Goal: Information Seeking & Learning: Learn about a topic

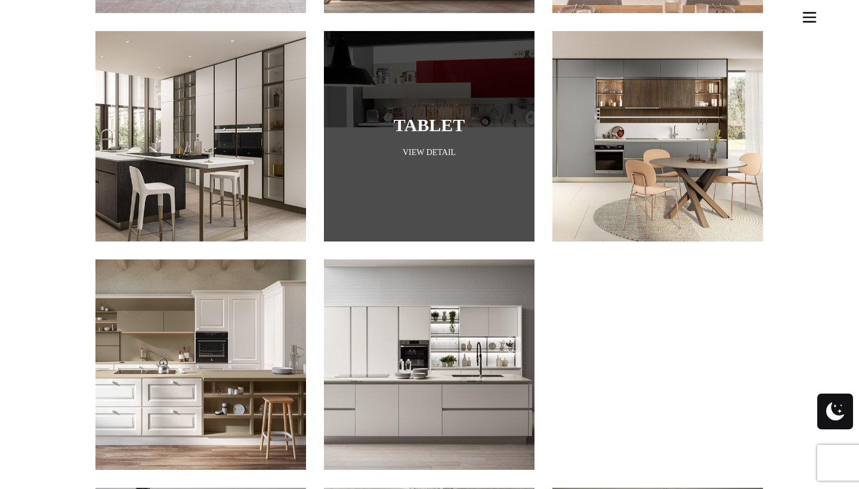
scroll to position [1070, 0]
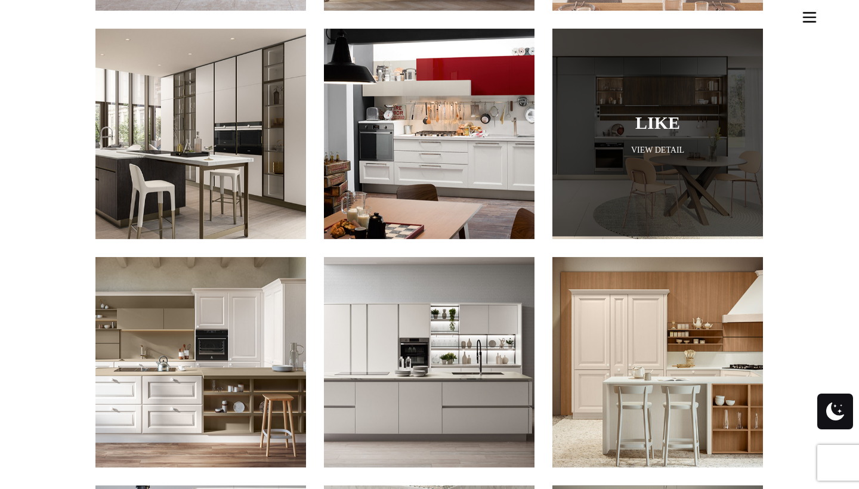
click at [645, 177] on div at bounding box center [657, 131] width 210 height 210
click at [687, 113] on link "Like" at bounding box center [657, 123] width 151 height 20
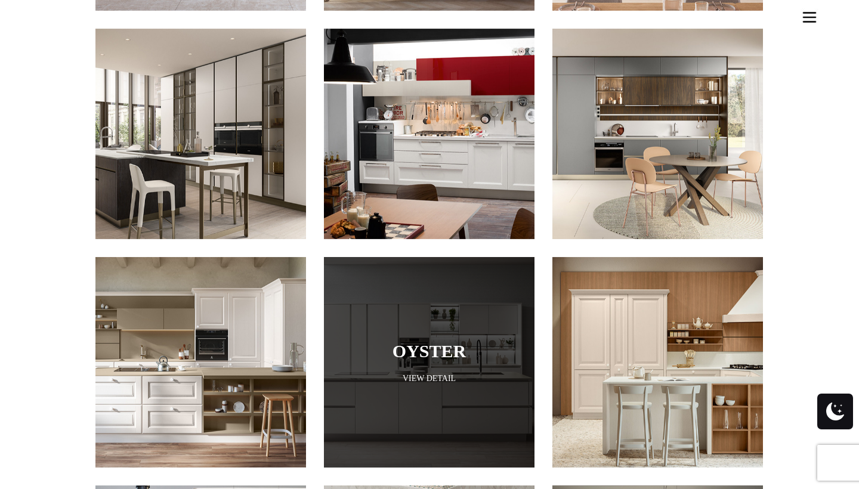
click at [426, 353] on div at bounding box center [429, 362] width 210 height 210
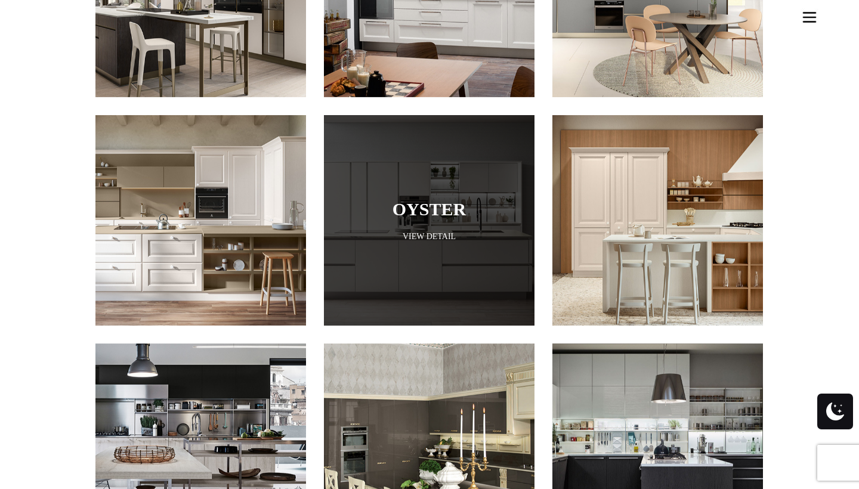
scroll to position [1229, 0]
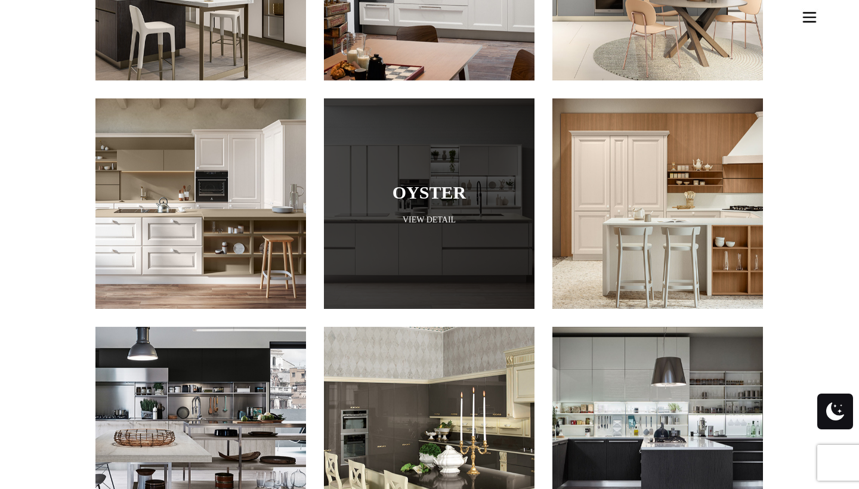
click at [439, 214] on link "View Detail" at bounding box center [429, 219] width 210 height 11
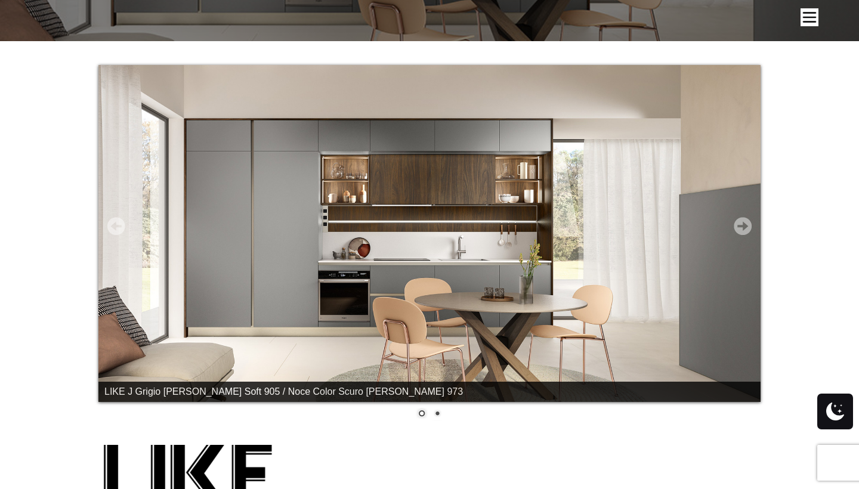
scroll to position [244, 0]
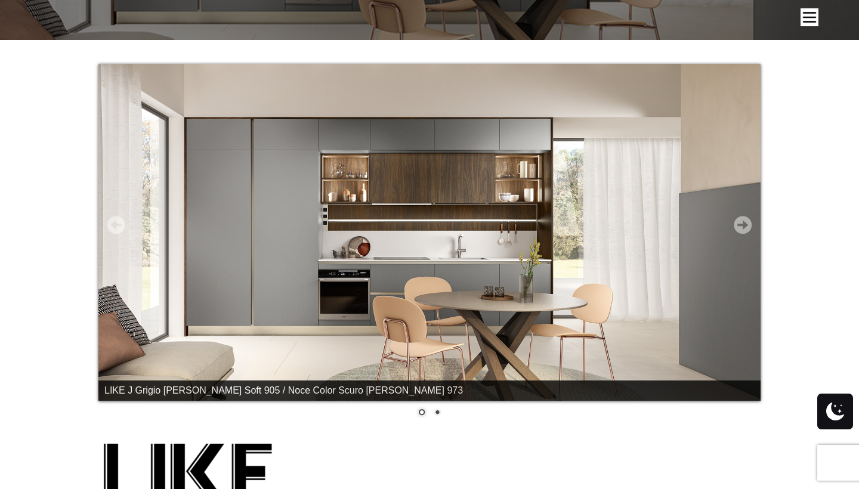
click at [739, 230] on link "Next" at bounding box center [742, 225] width 18 height 18
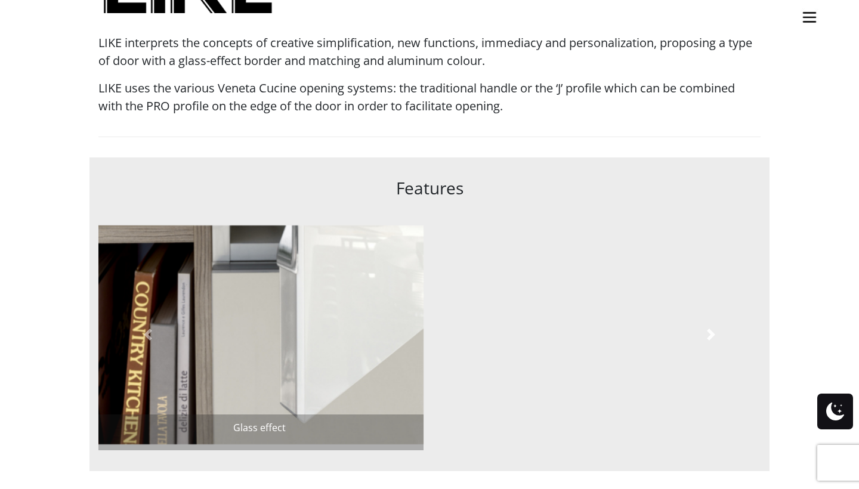
scroll to position [755, 0]
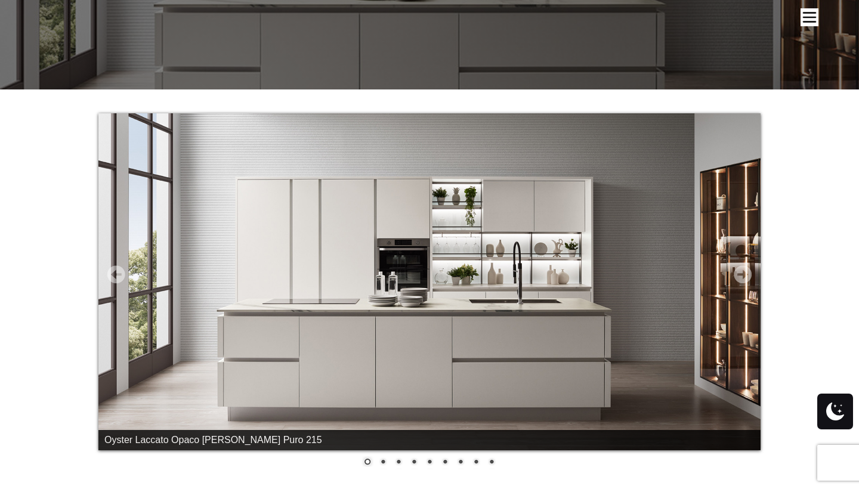
scroll to position [197, 0]
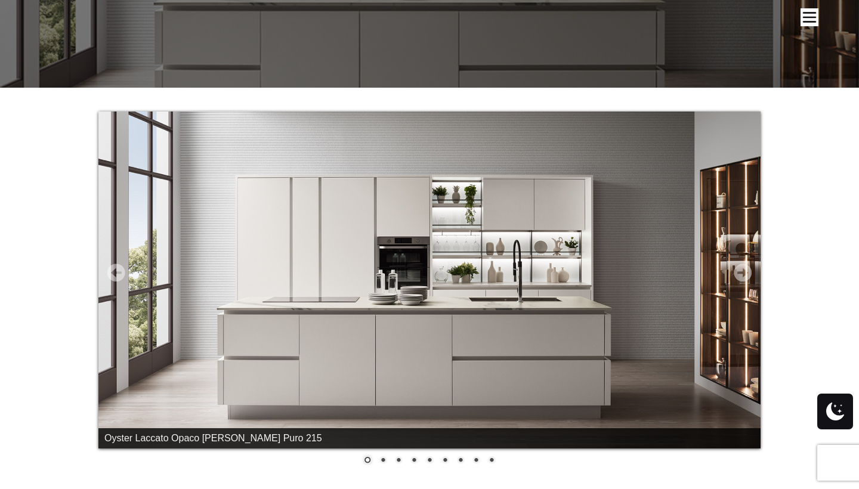
click at [744, 277] on link "Next" at bounding box center [742, 273] width 18 height 18
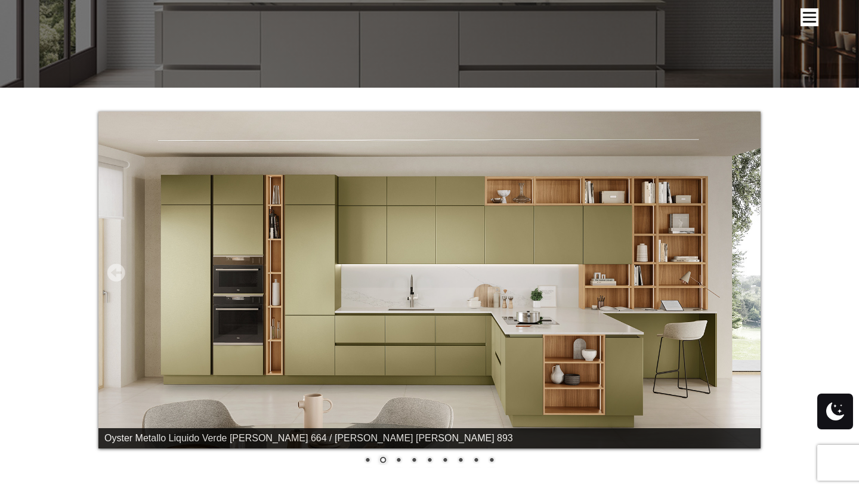
click at [744, 277] on link "Next" at bounding box center [742, 273] width 18 height 18
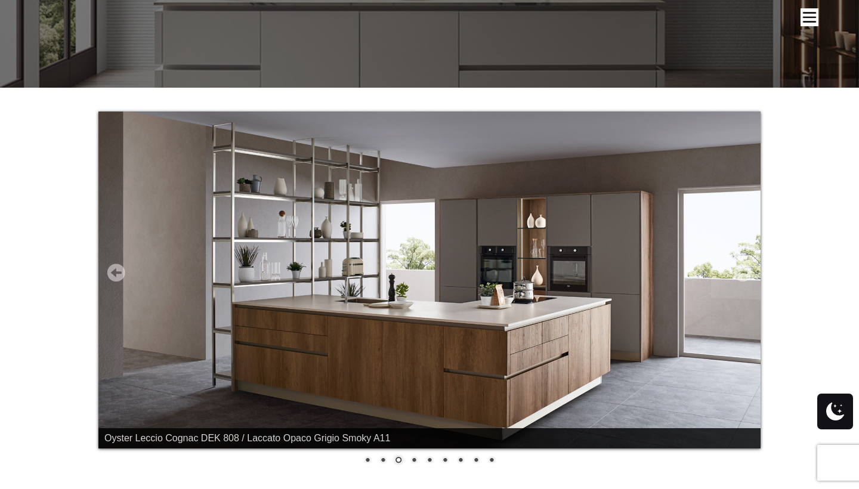
click at [744, 277] on link "Next" at bounding box center [742, 273] width 18 height 18
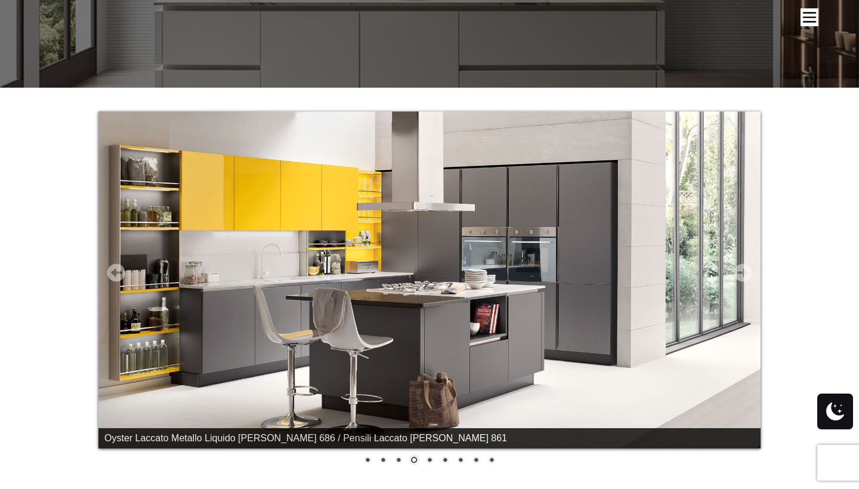
click at [745, 273] on link "Next" at bounding box center [742, 273] width 18 height 18
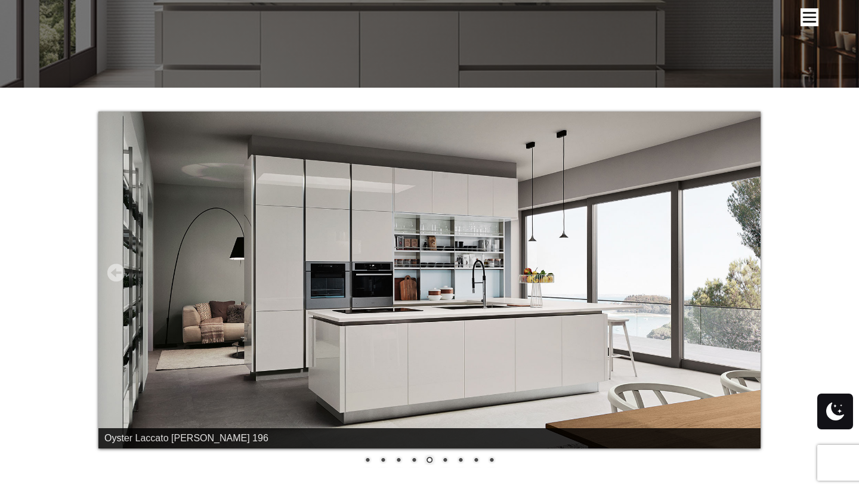
click at [745, 273] on link "Next" at bounding box center [742, 273] width 18 height 18
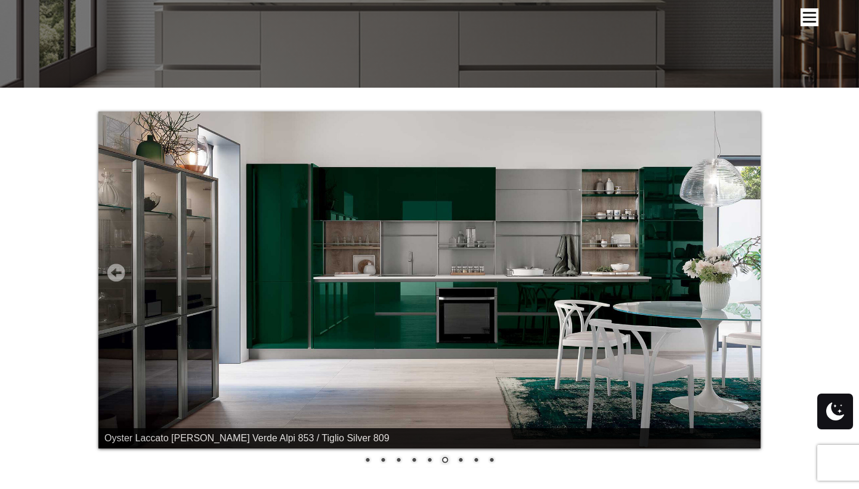
click at [745, 273] on link "Next" at bounding box center [742, 273] width 18 height 18
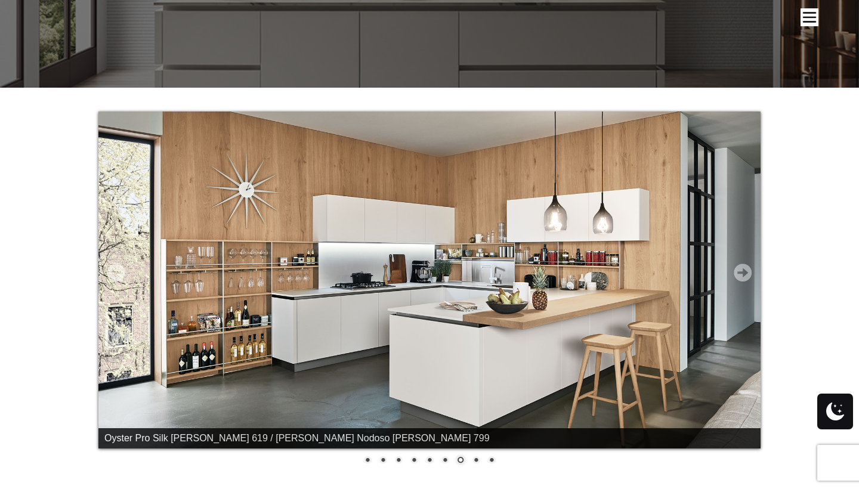
click at [745, 273] on link "Next" at bounding box center [742, 273] width 18 height 18
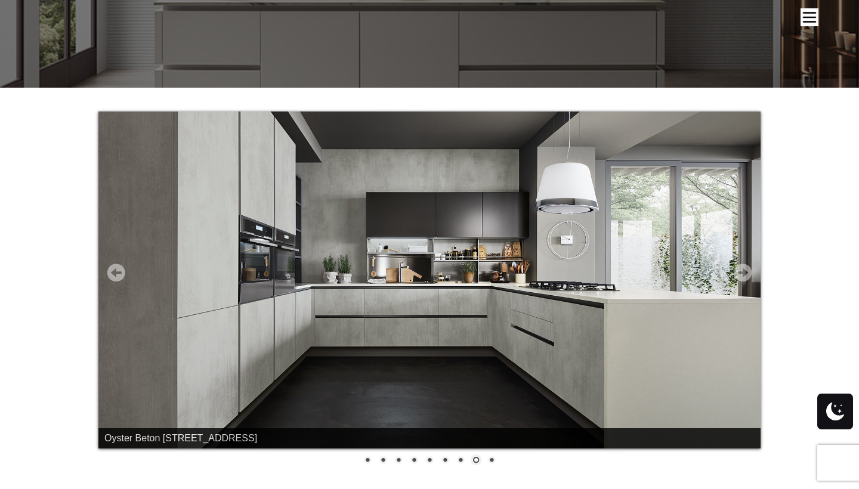
click at [745, 273] on link "Next" at bounding box center [742, 273] width 18 height 18
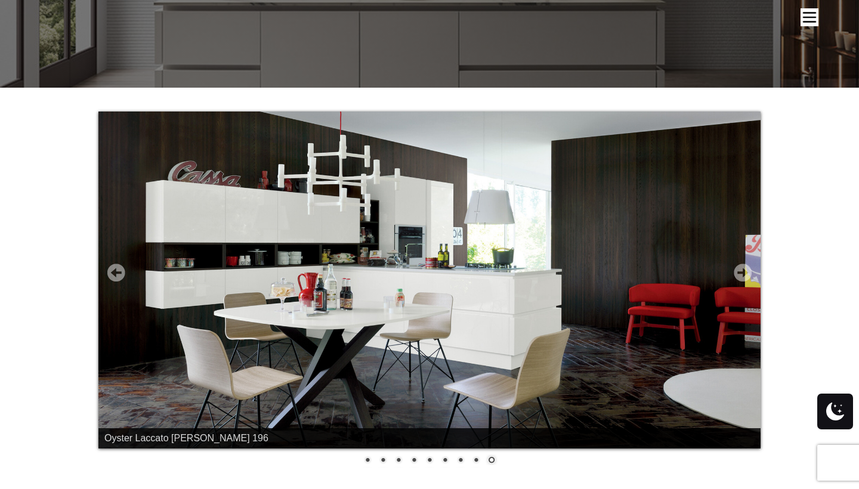
click at [745, 273] on link "Next" at bounding box center [742, 273] width 18 height 18
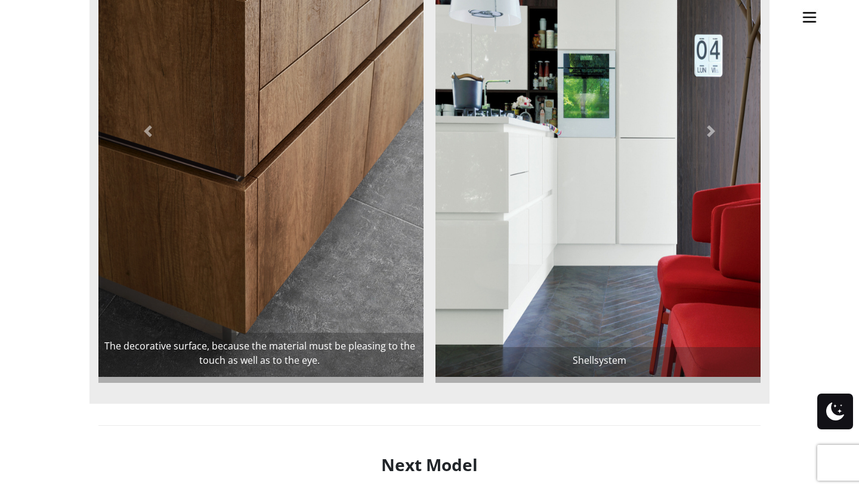
scroll to position [1204, 0]
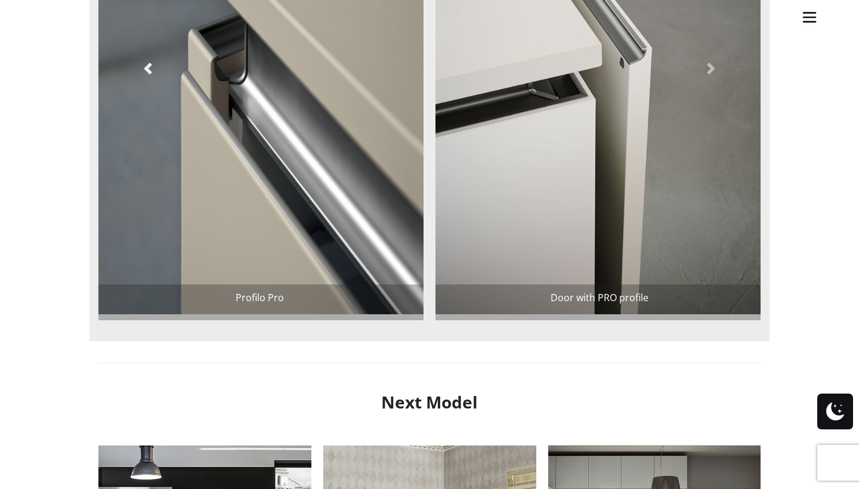
click at [152, 68] on span at bounding box center [148, 69] width 12 height 12
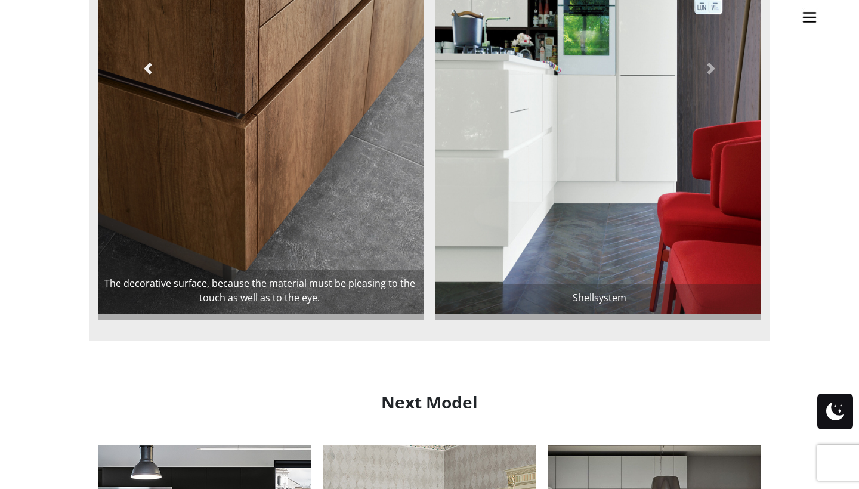
click at [151, 69] on span at bounding box center [148, 69] width 12 height 12
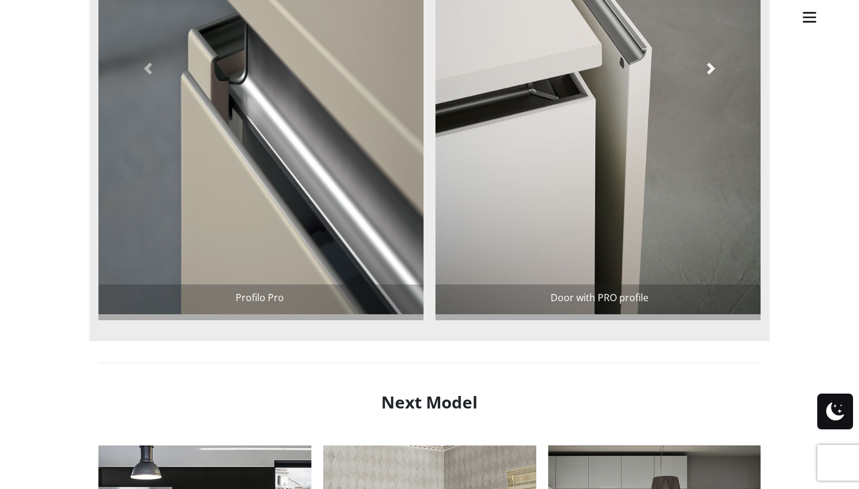
click at [707, 64] on span at bounding box center [711, 69] width 12 height 12
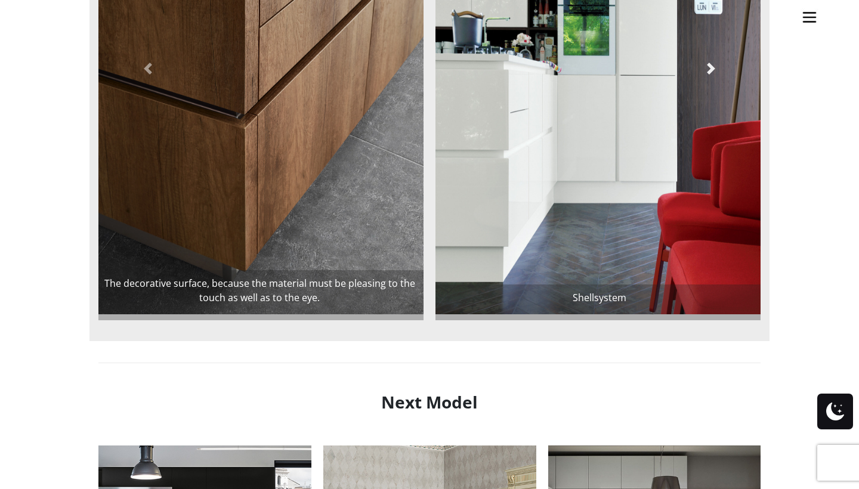
click at [667, 95] on link at bounding box center [711, 68] width 100 height 504
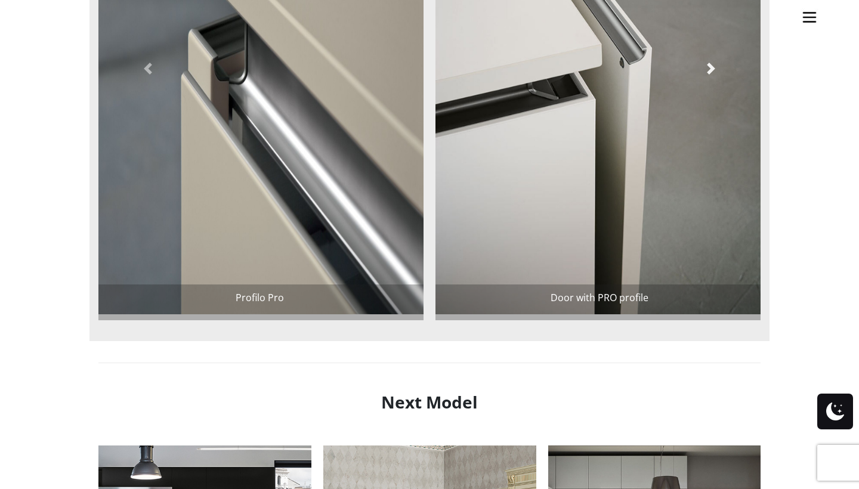
click at [713, 68] on span at bounding box center [711, 69] width 12 height 12
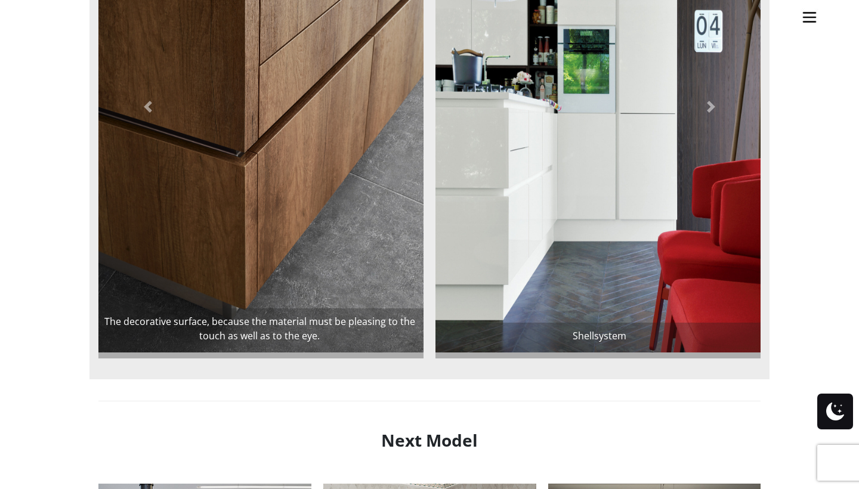
scroll to position [1150, 0]
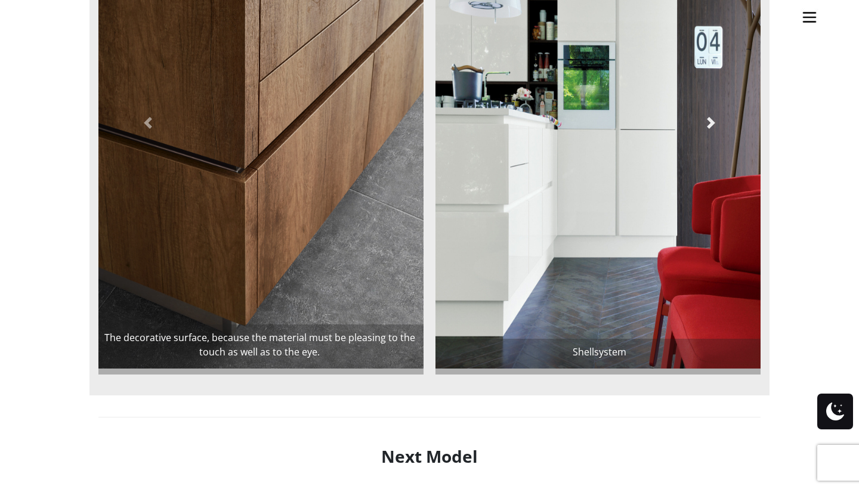
click at [707, 120] on span at bounding box center [711, 123] width 12 height 12
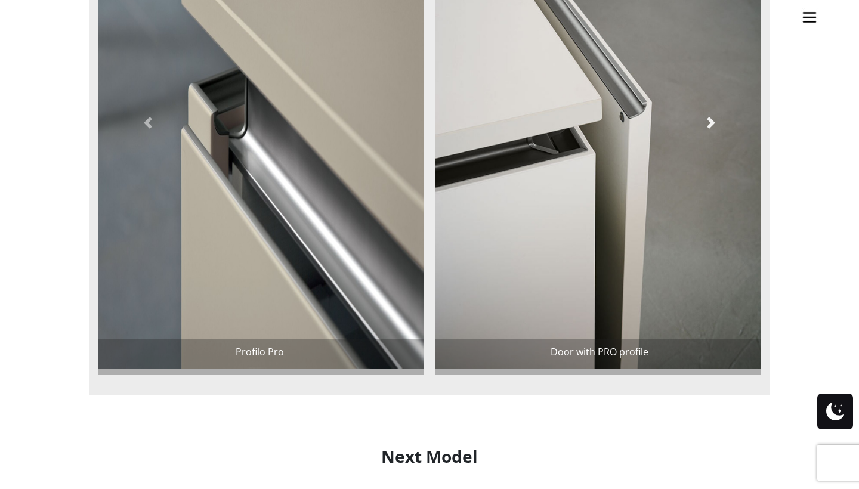
click at [707, 120] on span at bounding box center [711, 123] width 12 height 12
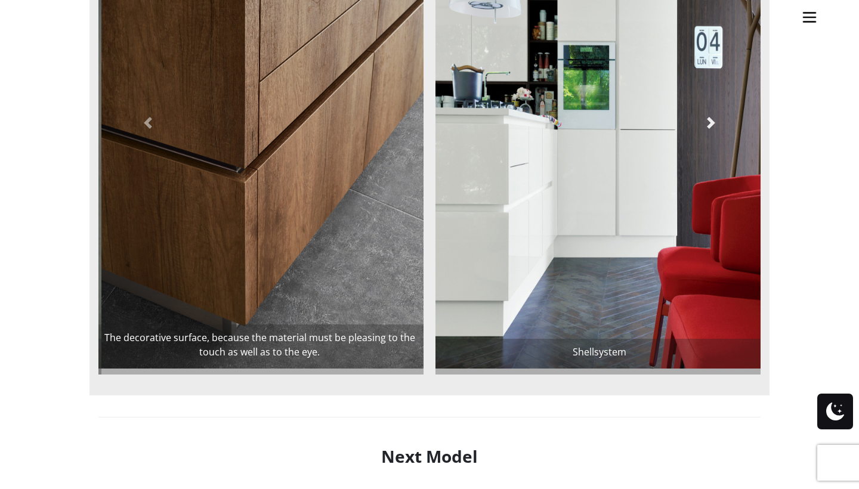
click at [707, 120] on span at bounding box center [711, 123] width 12 height 12
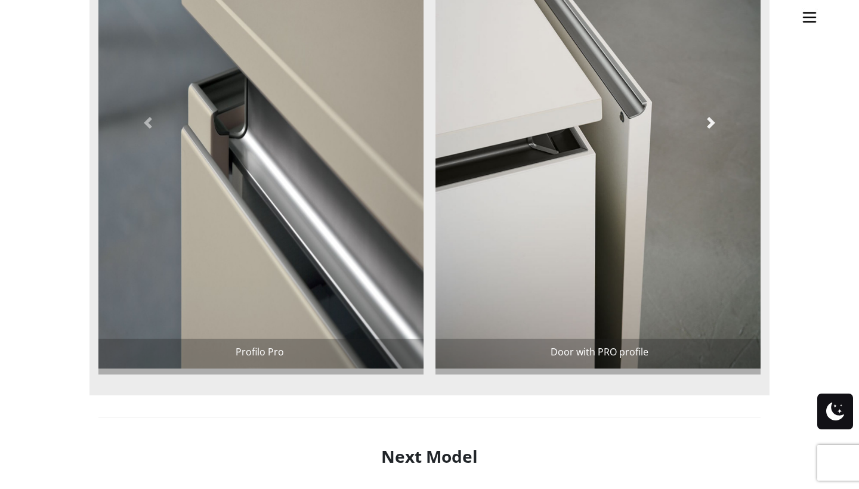
click at [707, 122] on span at bounding box center [711, 123] width 12 height 12
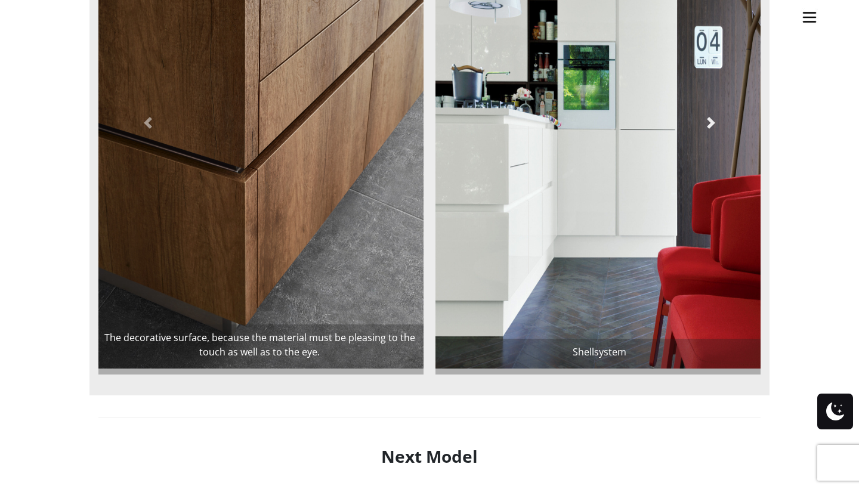
click at [707, 122] on span at bounding box center [711, 123] width 12 height 12
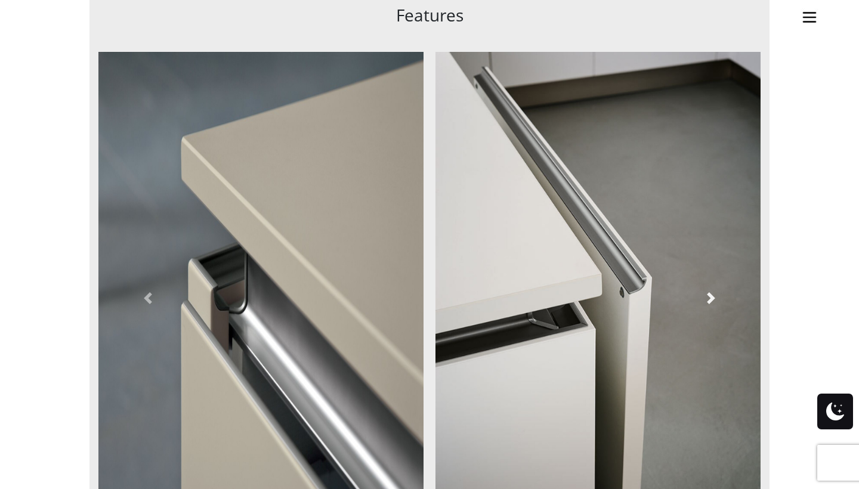
scroll to position [973, 0]
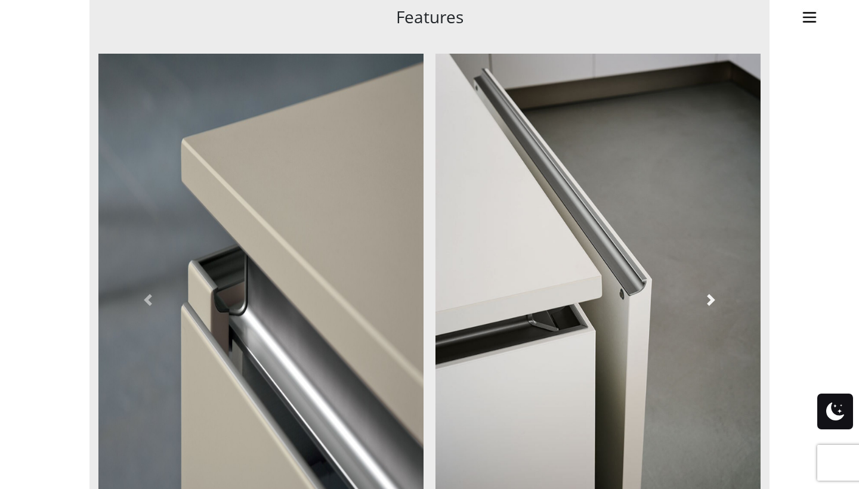
click at [713, 303] on span at bounding box center [711, 300] width 12 height 12
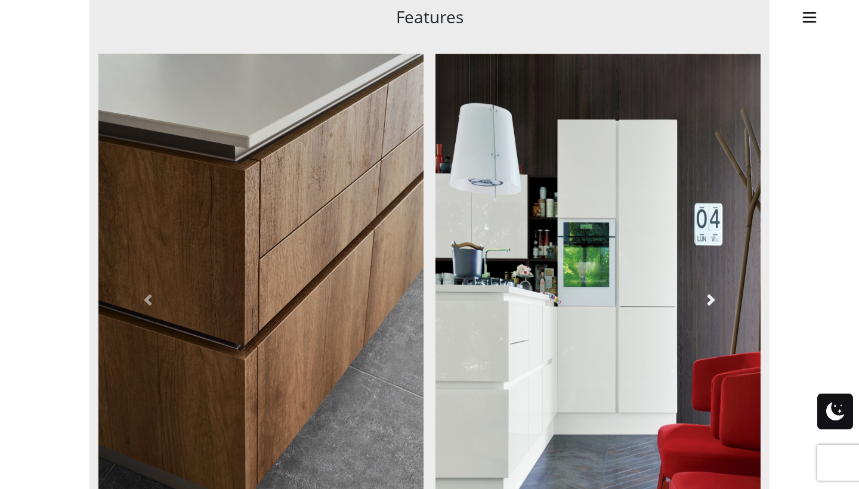
click at [713, 302] on span at bounding box center [711, 300] width 12 height 12
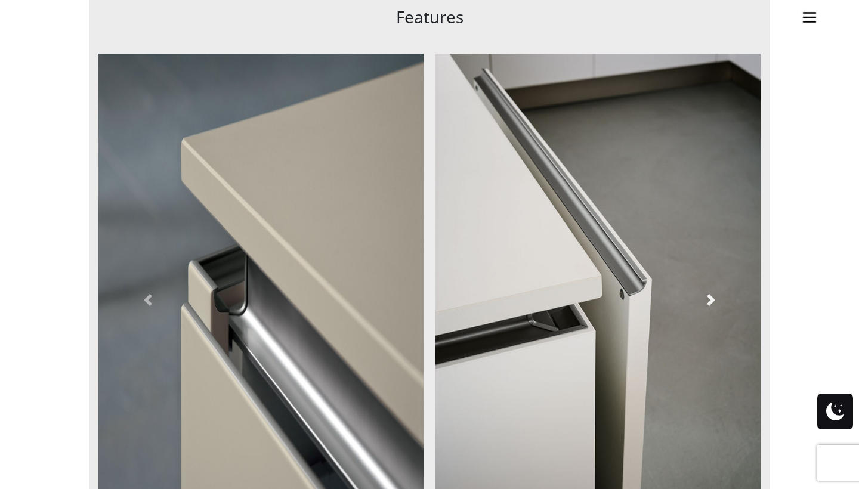
click at [710, 302] on span at bounding box center [711, 300] width 12 height 12
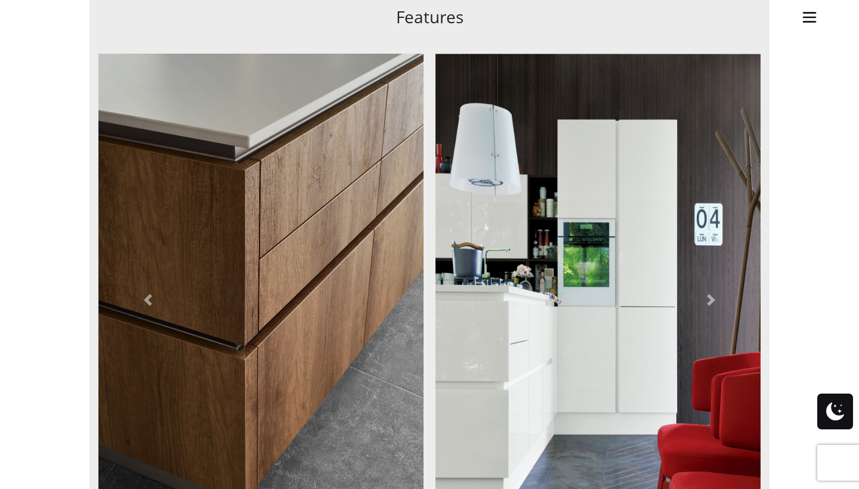
click at [809, 28] on link "Site" at bounding box center [809, 15] width 30 height 30
click at [810, 21] on img "Site" at bounding box center [809, 17] width 18 height 18
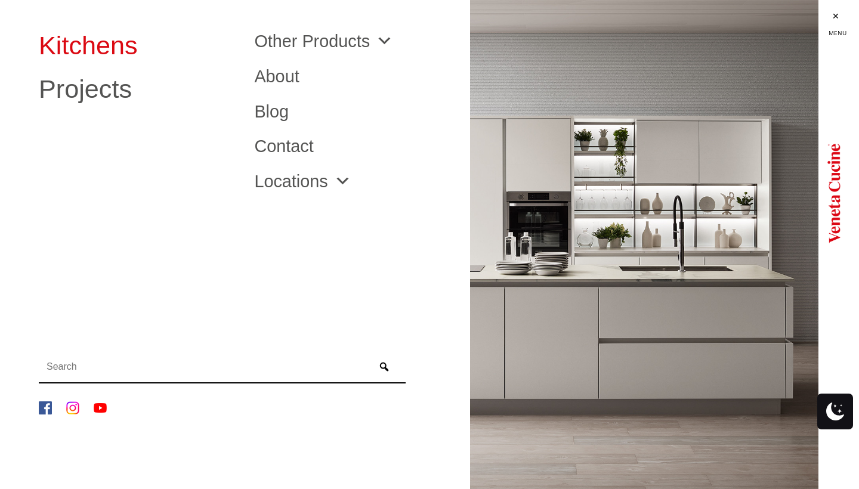
click at [87, 45] on link "Kitchens" at bounding box center [137, 46] width 197 height 26
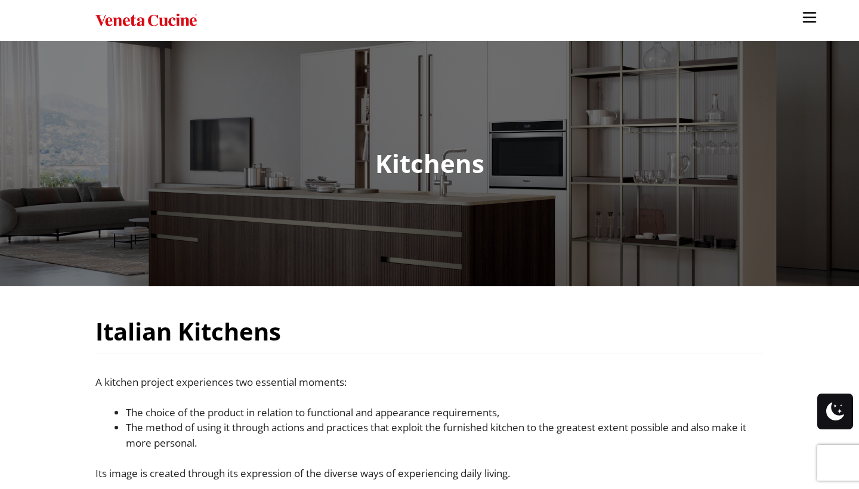
click at [597, 297] on ul "Kitchens Projects Other Products Bathrooms Closets Italian Doors About Blog Con…" at bounding box center [429, 244] width 859 height 489
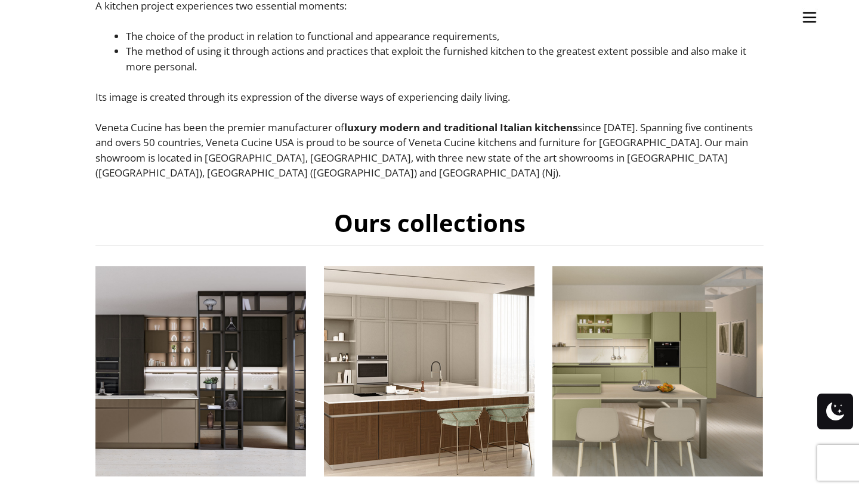
scroll to position [405, 0]
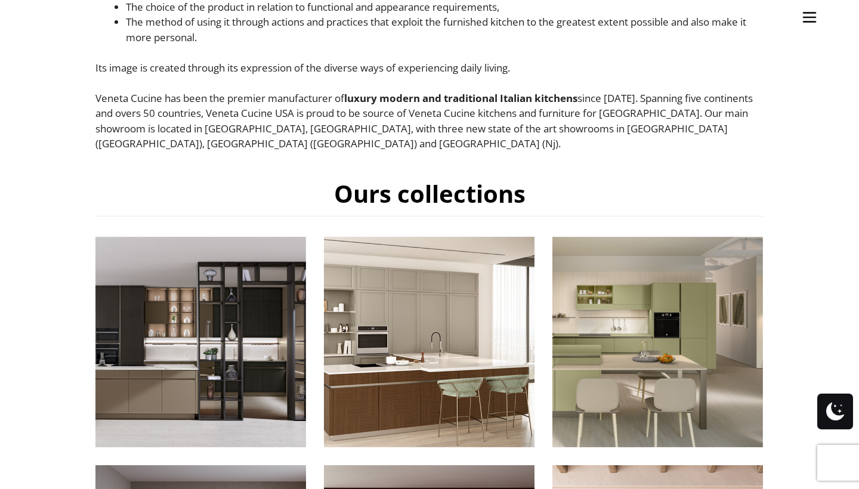
click at [818, 21] on img "Site" at bounding box center [809, 17] width 18 height 18
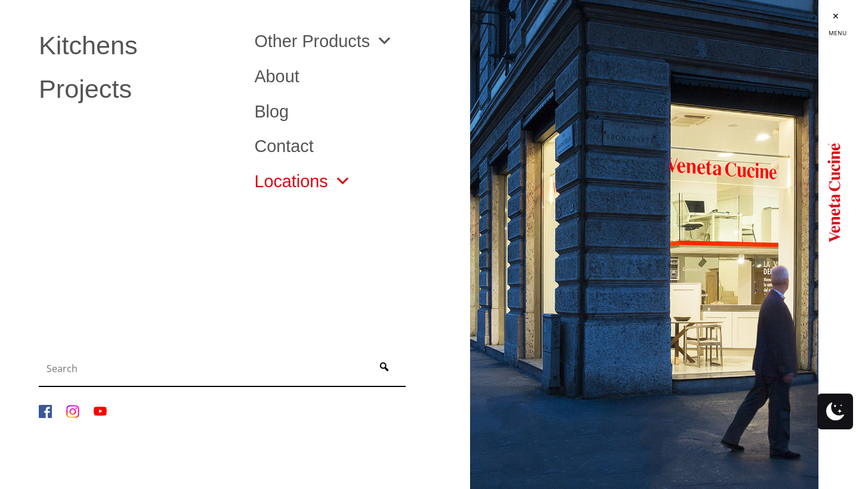
click at [333, 188] on span "Site" at bounding box center [339, 181] width 23 height 17
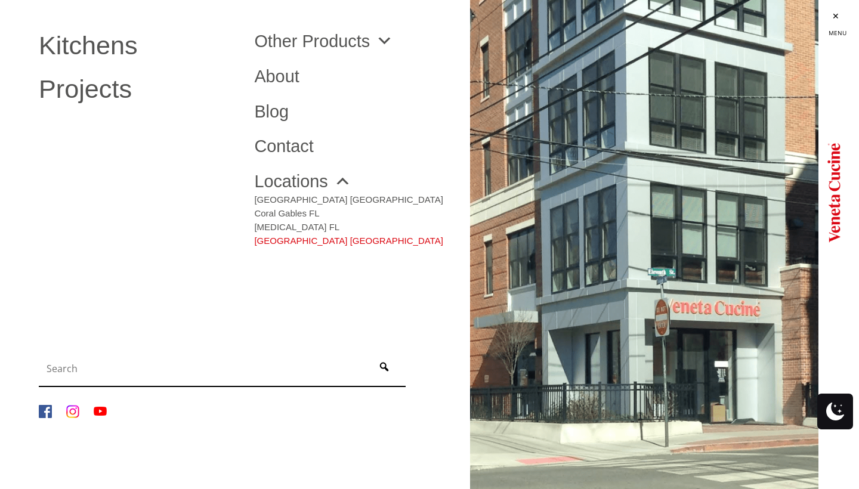
click at [288, 241] on link "[GEOGRAPHIC_DATA] [GEOGRAPHIC_DATA]" at bounding box center [348, 238] width 188 height 14
